Goal: Find specific page/section: Find specific page/section

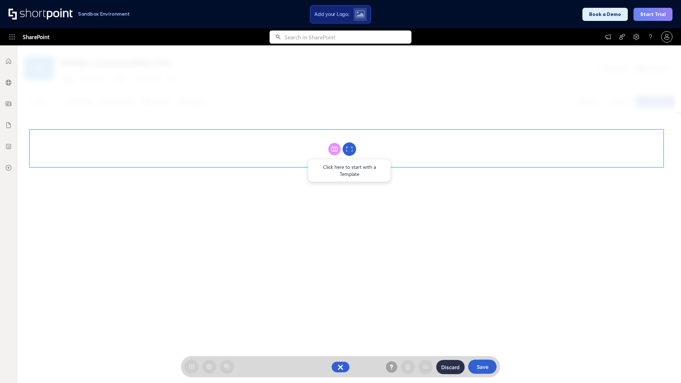
click at [349, 149] on circle at bounding box center [348, 148] width 13 height 13
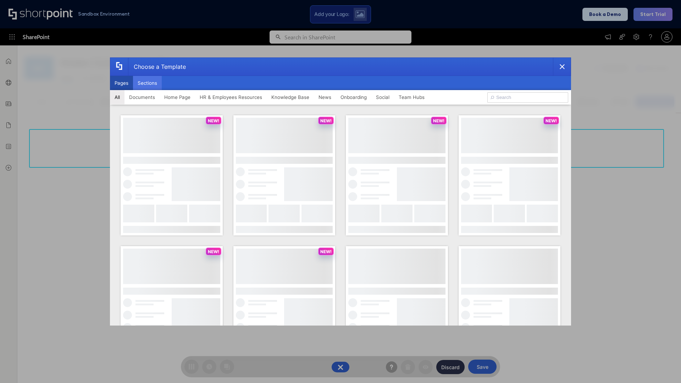
click at [147, 83] on button "Sections" at bounding box center [147, 83] width 29 height 14
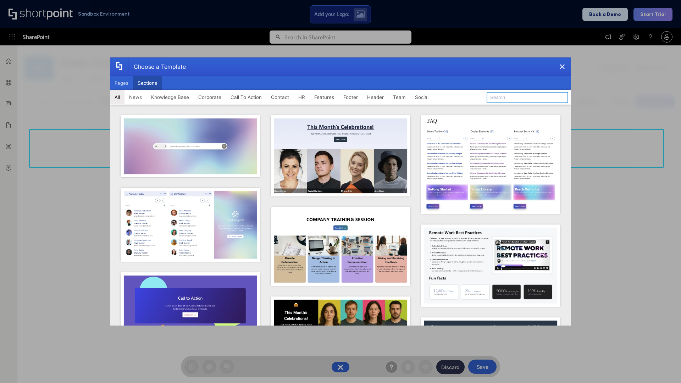
type input "Company News"
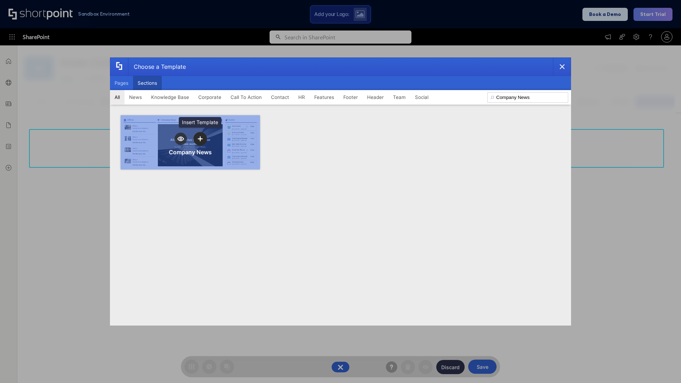
click at [200, 139] on icon "template selector" at bounding box center [199, 138] width 5 height 5
